Goal: Check status

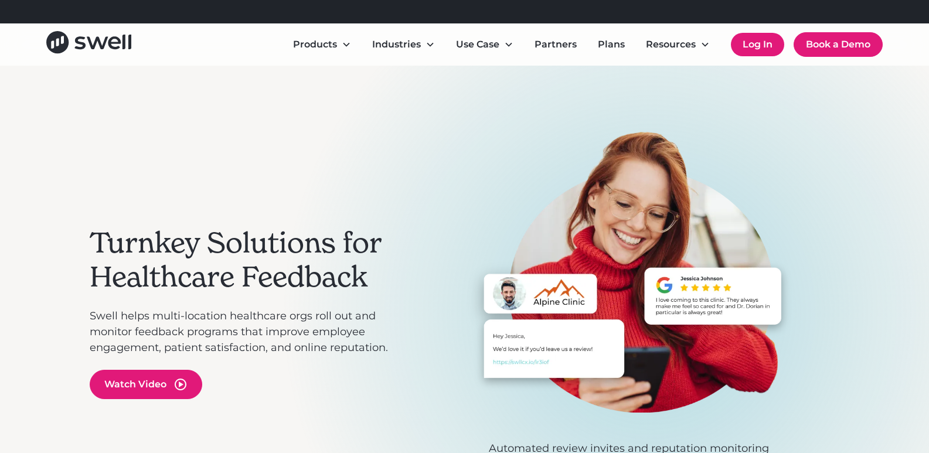
click at [754, 41] on link "Log In" at bounding box center [757, 44] width 53 height 23
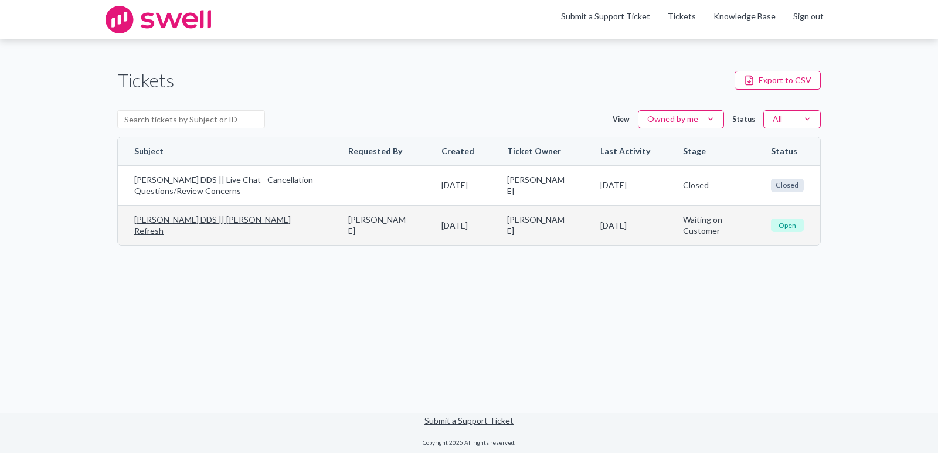
click at [783, 227] on span "Open" at bounding box center [787, 225] width 33 height 13
